Goal: Information Seeking & Learning: Compare options

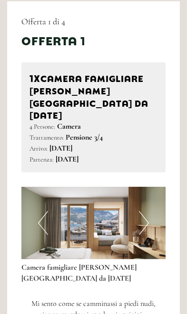
scroll to position [532, 0]
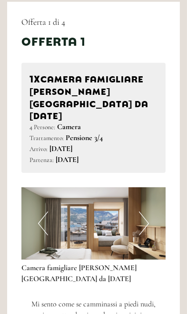
click at [151, 195] on img at bounding box center [93, 223] width 144 height 72
click at [150, 192] on img at bounding box center [93, 223] width 144 height 72
click at [146, 211] on button "Next" at bounding box center [144, 223] width 10 height 24
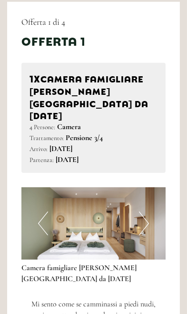
click at [149, 200] on img at bounding box center [93, 223] width 144 height 72
click at [152, 197] on img at bounding box center [93, 223] width 144 height 72
click at [147, 211] on button "Next" at bounding box center [144, 223] width 10 height 24
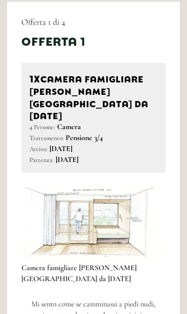
click at [147, 211] on button "Next" at bounding box center [144, 223] width 10 height 24
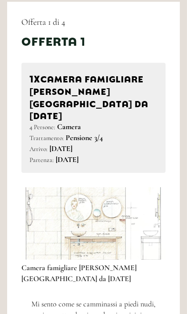
scroll to position [0, 0]
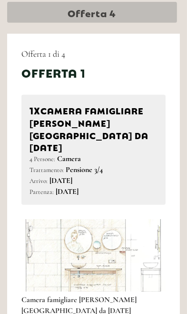
click at [160, 293] on div "Camera famigliare VALLES - Nuovo da giugno 2025" at bounding box center [93, 303] width 144 height 25
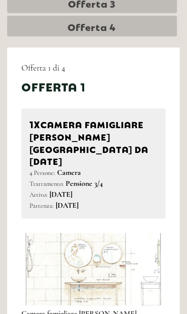
scroll to position [484, 0]
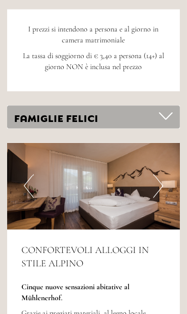
scroll to position [2913, 0]
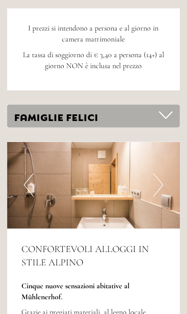
click at [136, 105] on div "FAMIGLIE FELICI" at bounding box center [93, 116] width 173 height 23
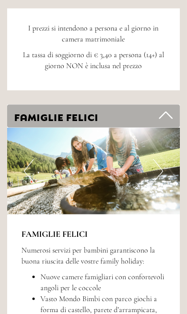
click at [173, 105] on div "FAMIGLIE FELICI" at bounding box center [93, 116] width 173 height 23
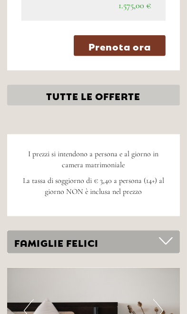
scroll to position [2780, 0]
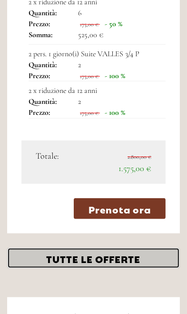
click at [162, 248] on link "TUTTE LE OFFERTE" at bounding box center [93, 258] width 173 height 21
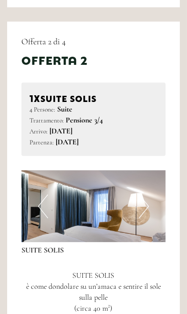
scroll to position [1344, 0]
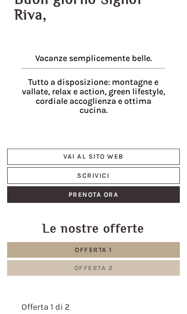
click at [152, 260] on link "Offerta 2" at bounding box center [93, 268] width 173 height 16
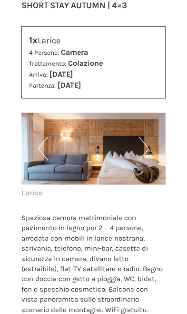
scroll to position [422, 0]
